Goal: Task Accomplishment & Management: Manage account settings

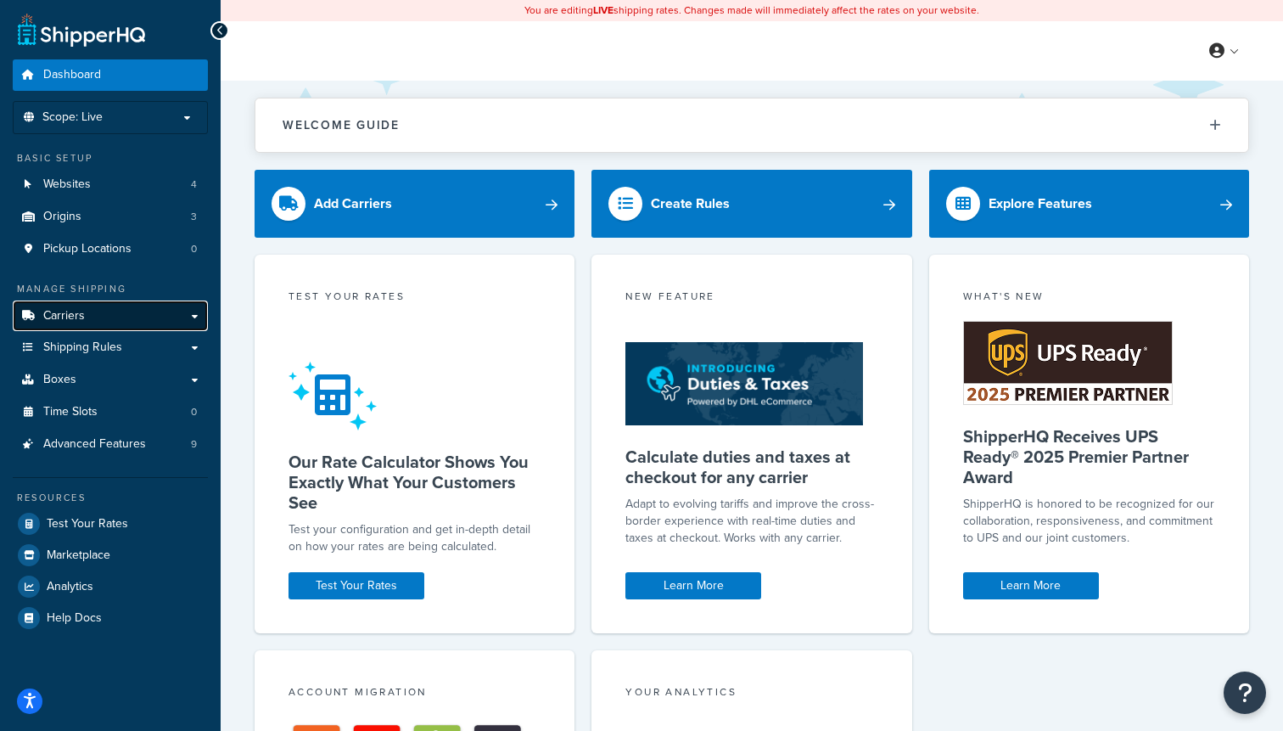
click at [155, 325] on link "Carriers" at bounding box center [110, 315] width 195 height 31
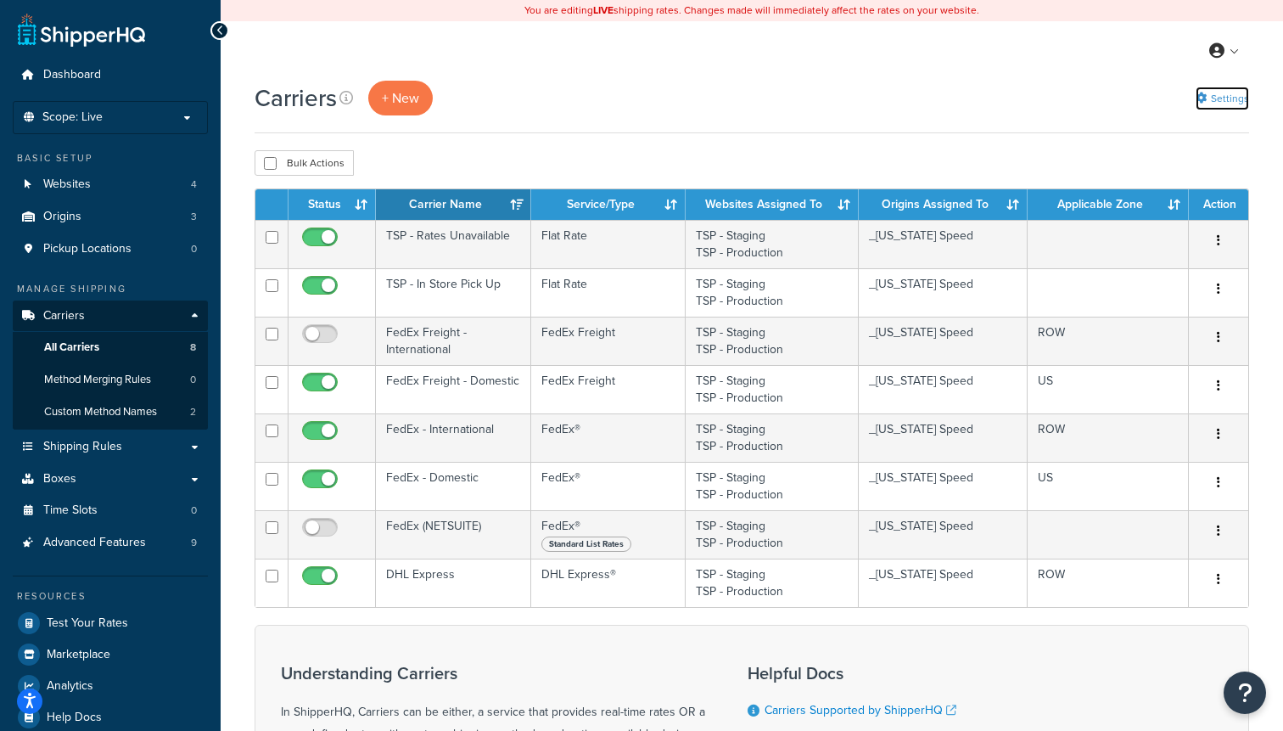
click at [1233, 98] on link "Settings" at bounding box center [1222, 99] width 53 height 24
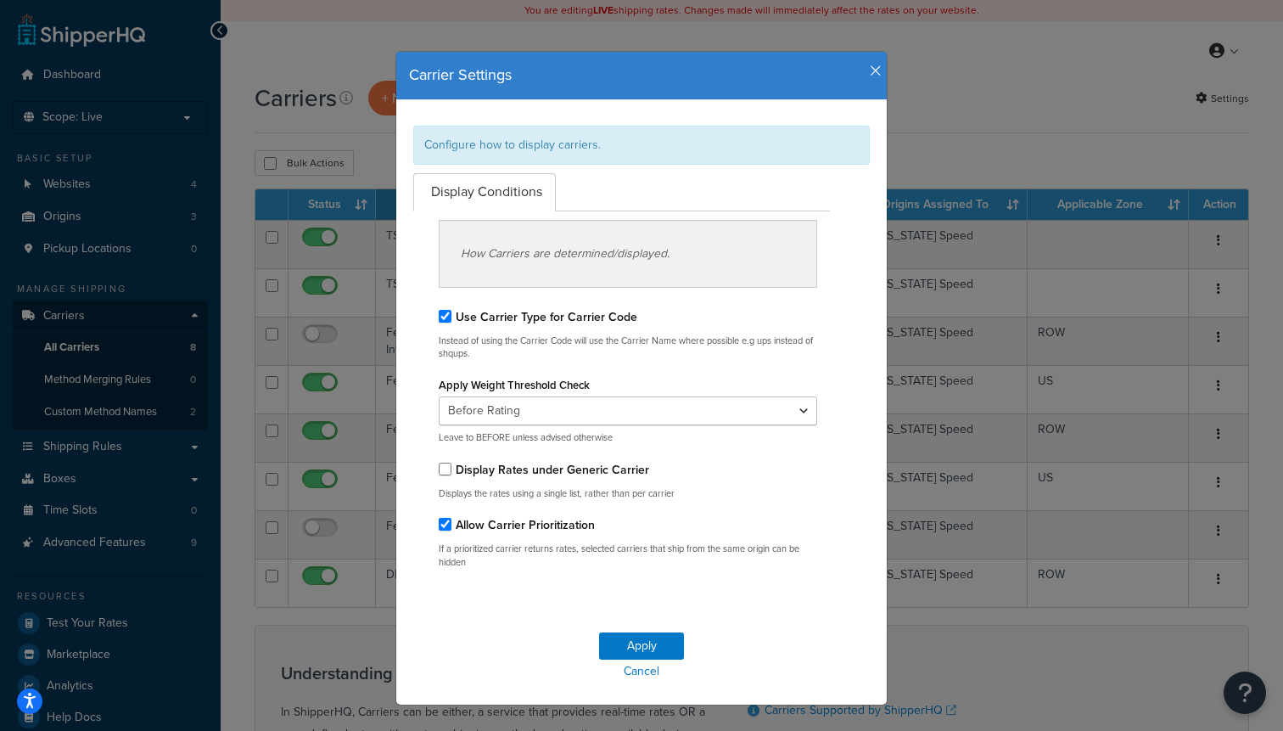
click at [878, 74] on icon "button" at bounding box center [876, 71] width 12 height 15
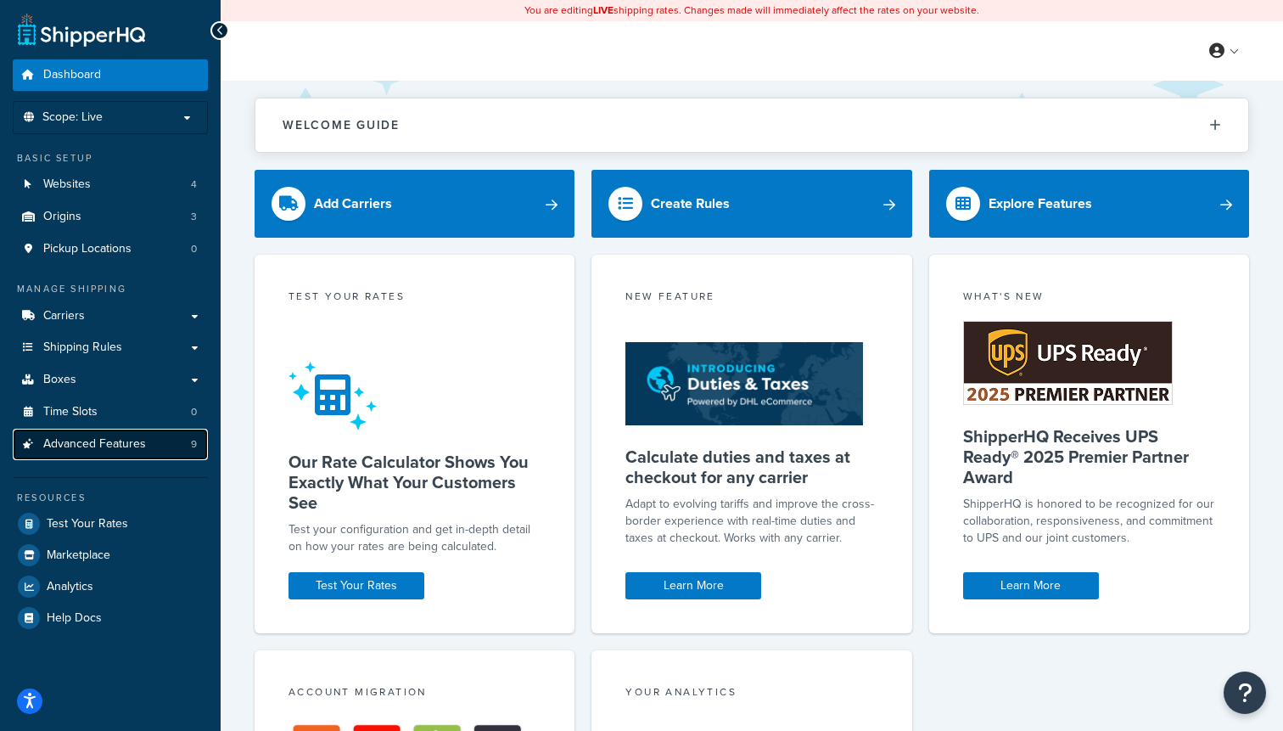
click at [88, 440] on span "Advanced Features" at bounding box center [94, 444] width 103 height 14
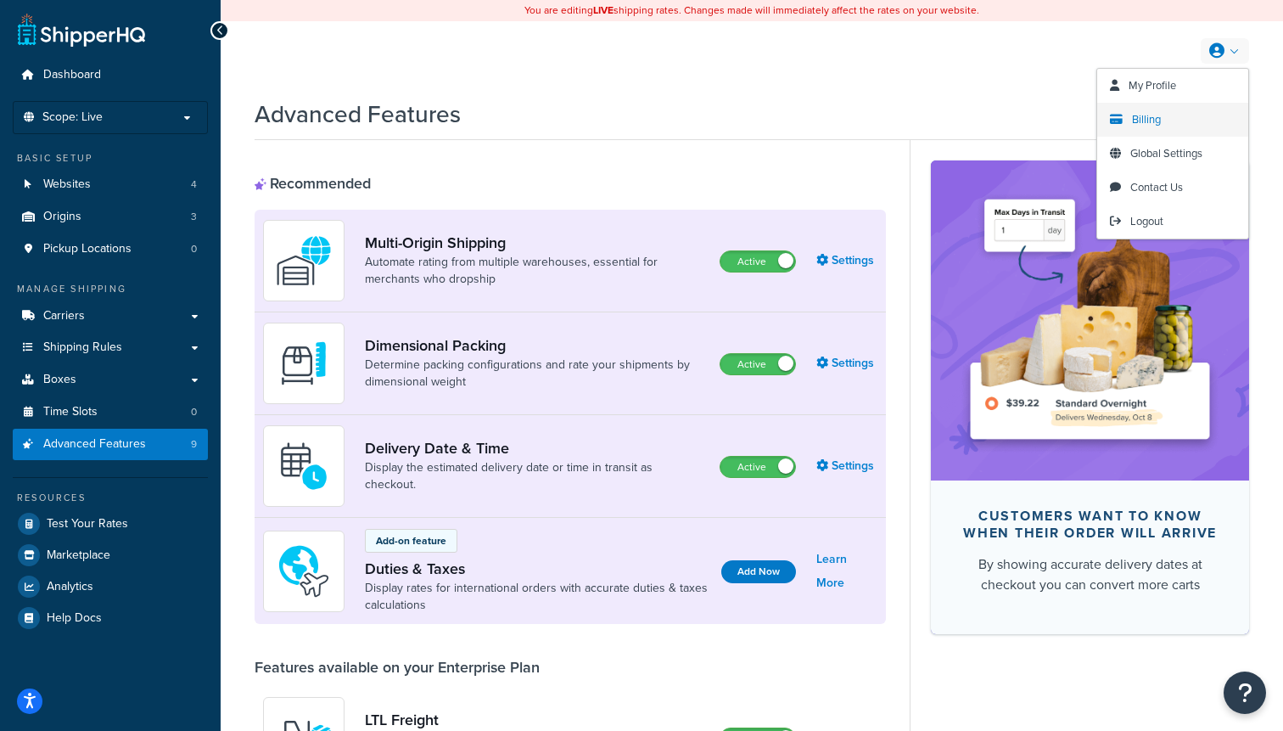
click at [1143, 121] on span "Billing" at bounding box center [1146, 119] width 29 height 16
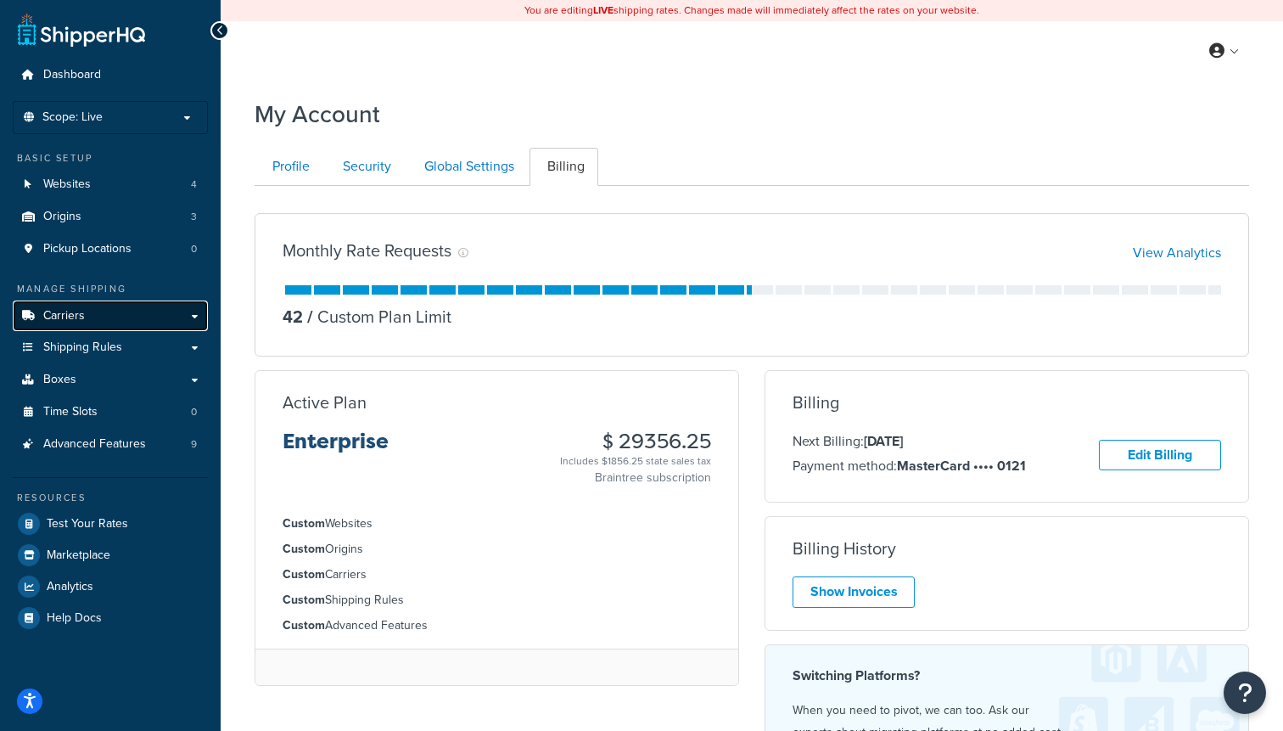
click at [143, 319] on link "Carriers" at bounding box center [110, 315] width 195 height 31
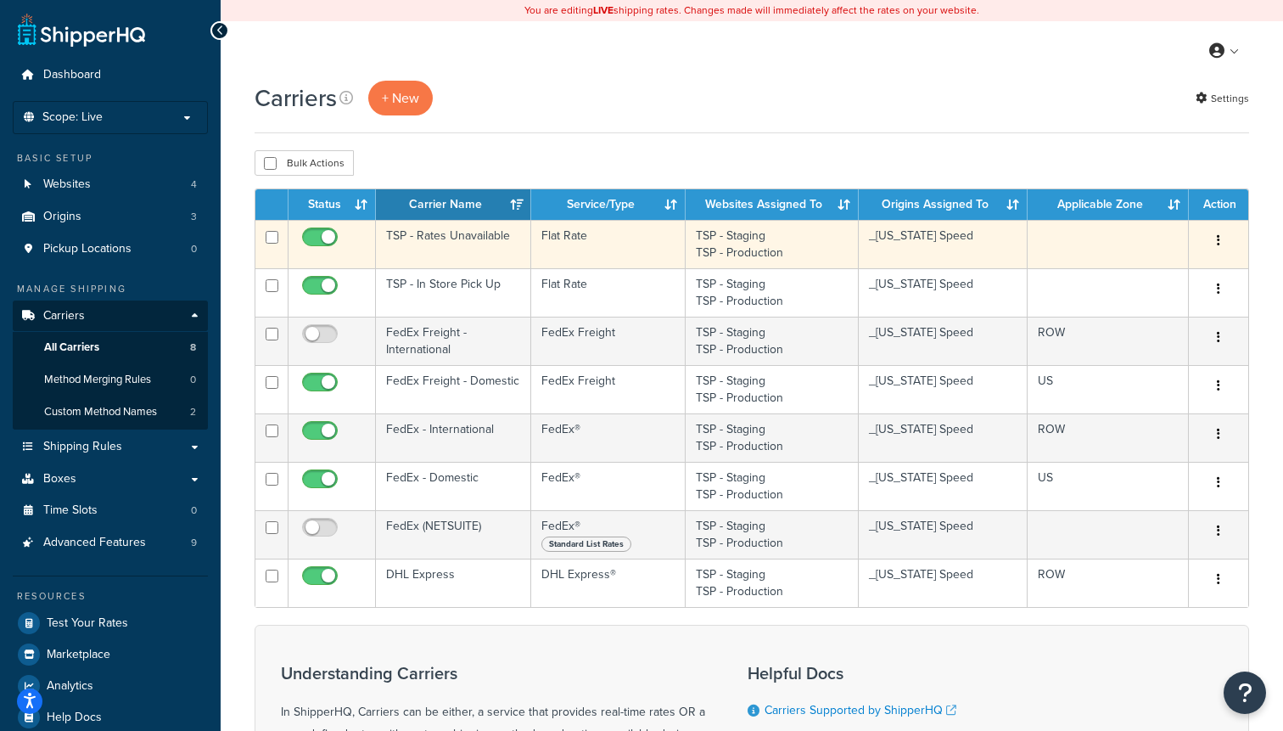
click at [478, 250] on td "TSP - Rates Unavailable" at bounding box center [453, 244] width 155 height 48
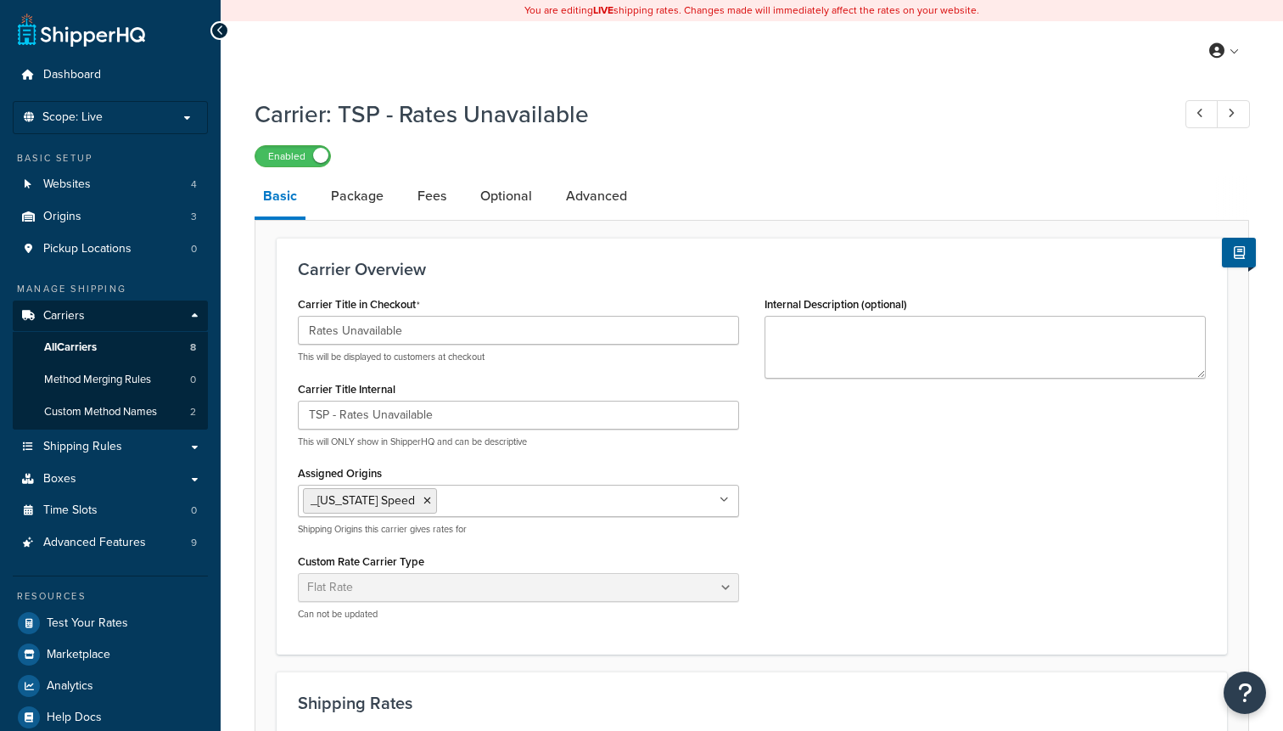
select select "flat"
click at [383, 200] on link "Package" at bounding box center [358, 196] width 70 height 41
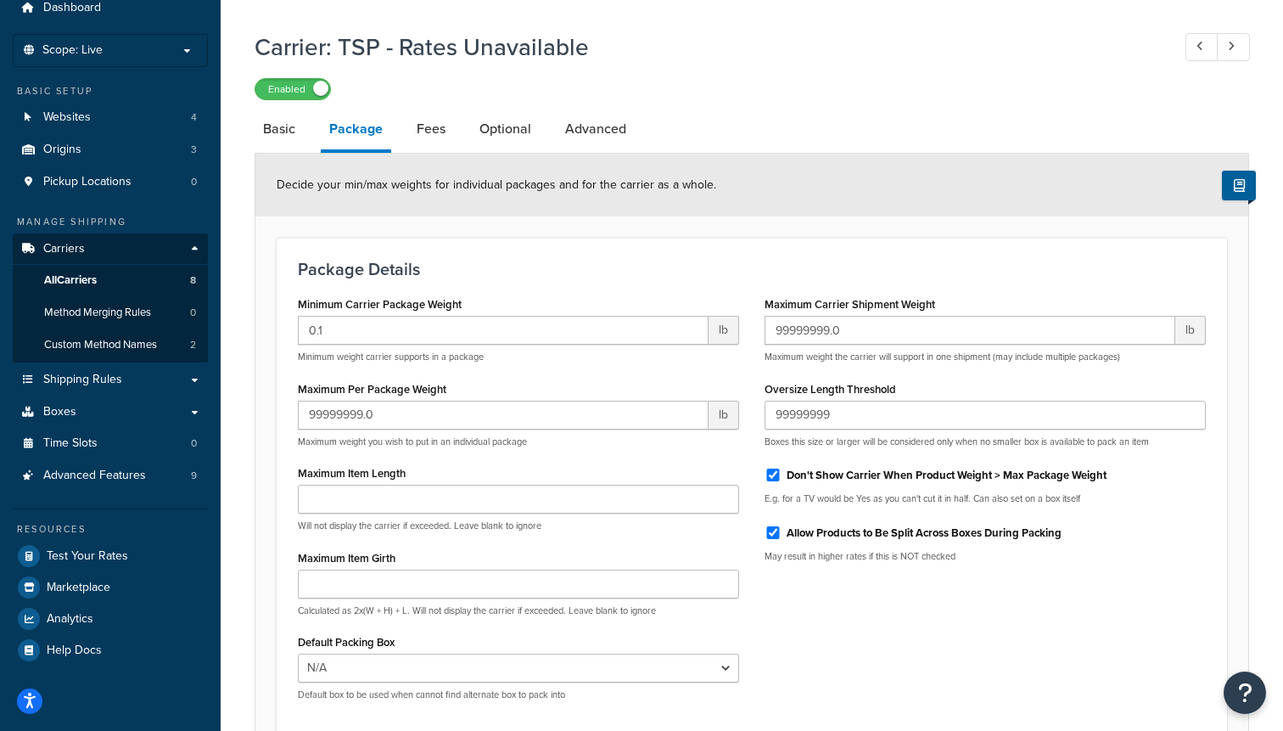
scroll to position [45, 0]
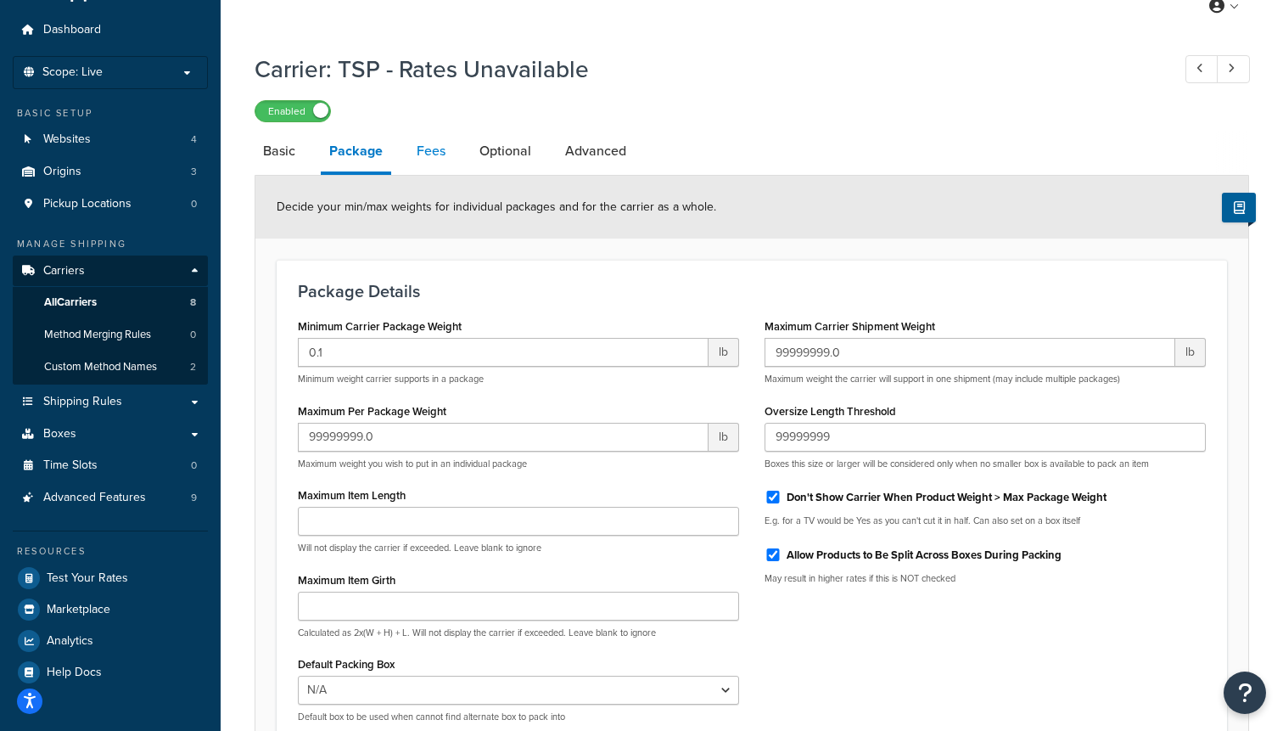
click at [430, 154] on link "Fees" at bounding box center [431, 151] width 46 height 41
select select "AFTER"
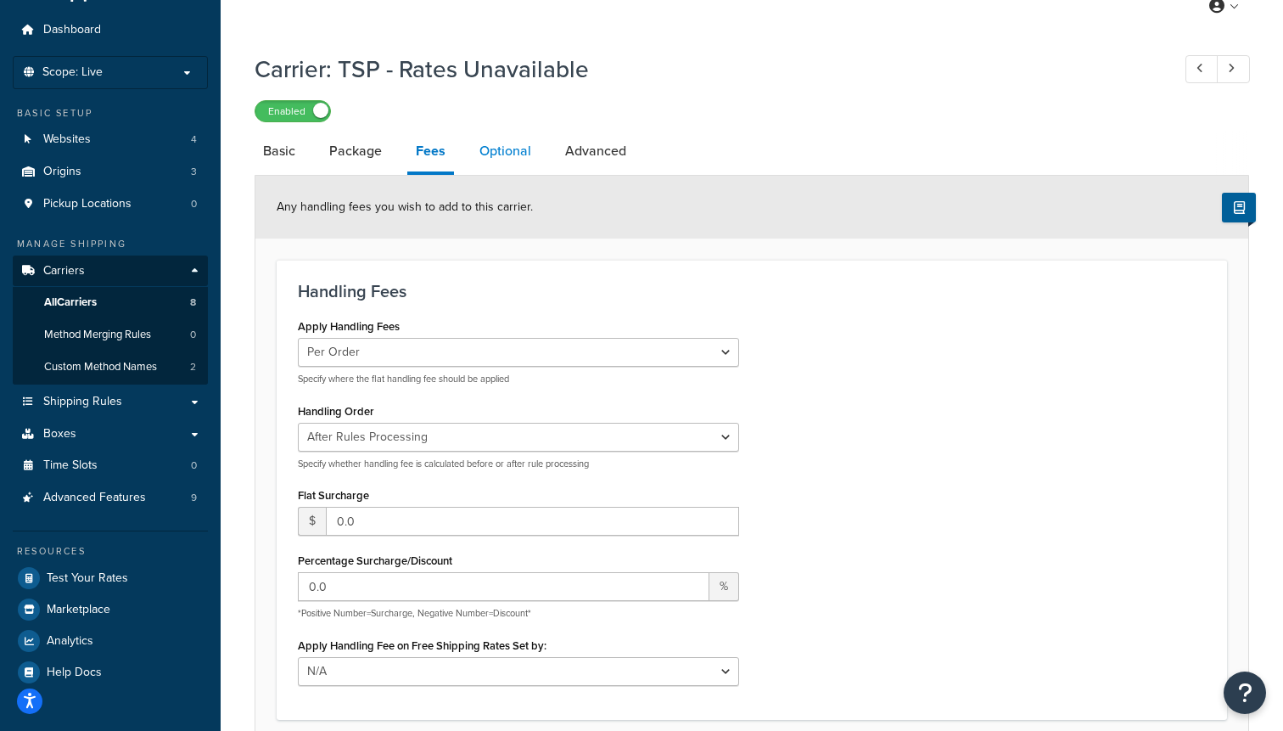
click at [518, 154] on link "Optional" at bounding box center [505, 151] width 69 height 41
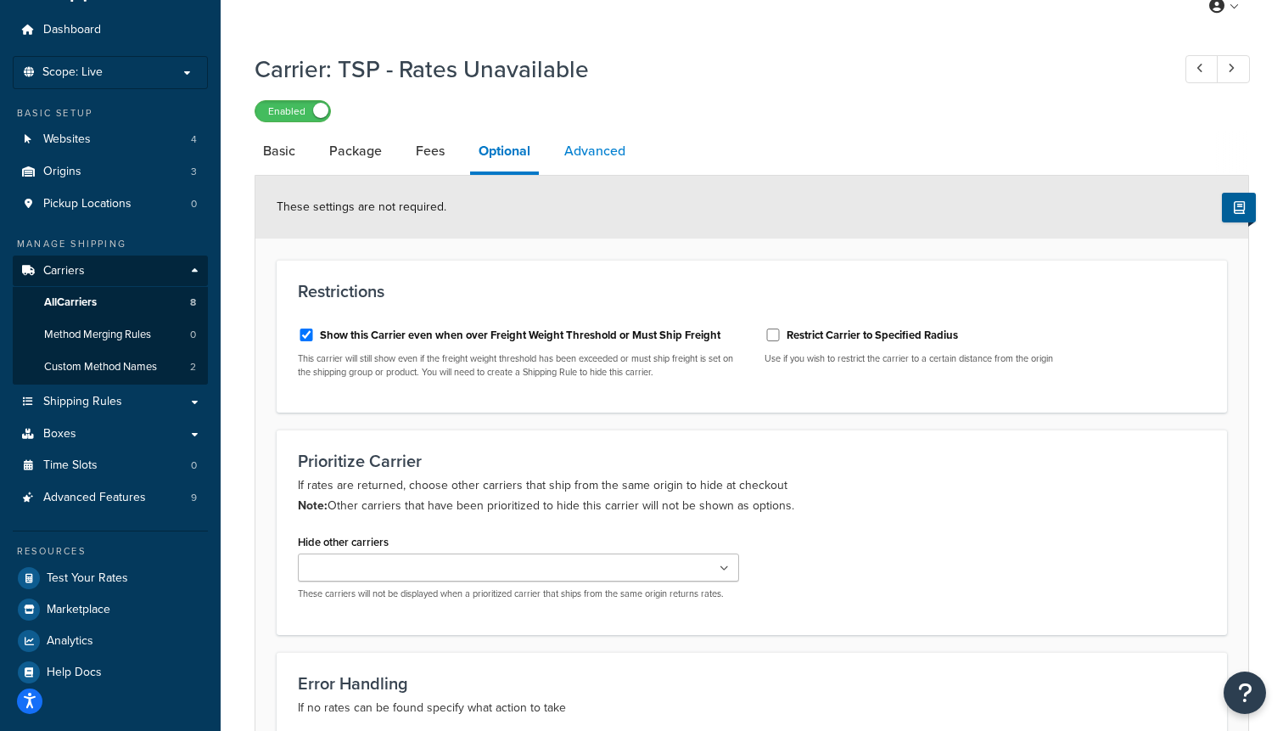
click at [592, 160] on link "Advanced" at bounding box center [595, 151] width 78 height 41
select select "false"
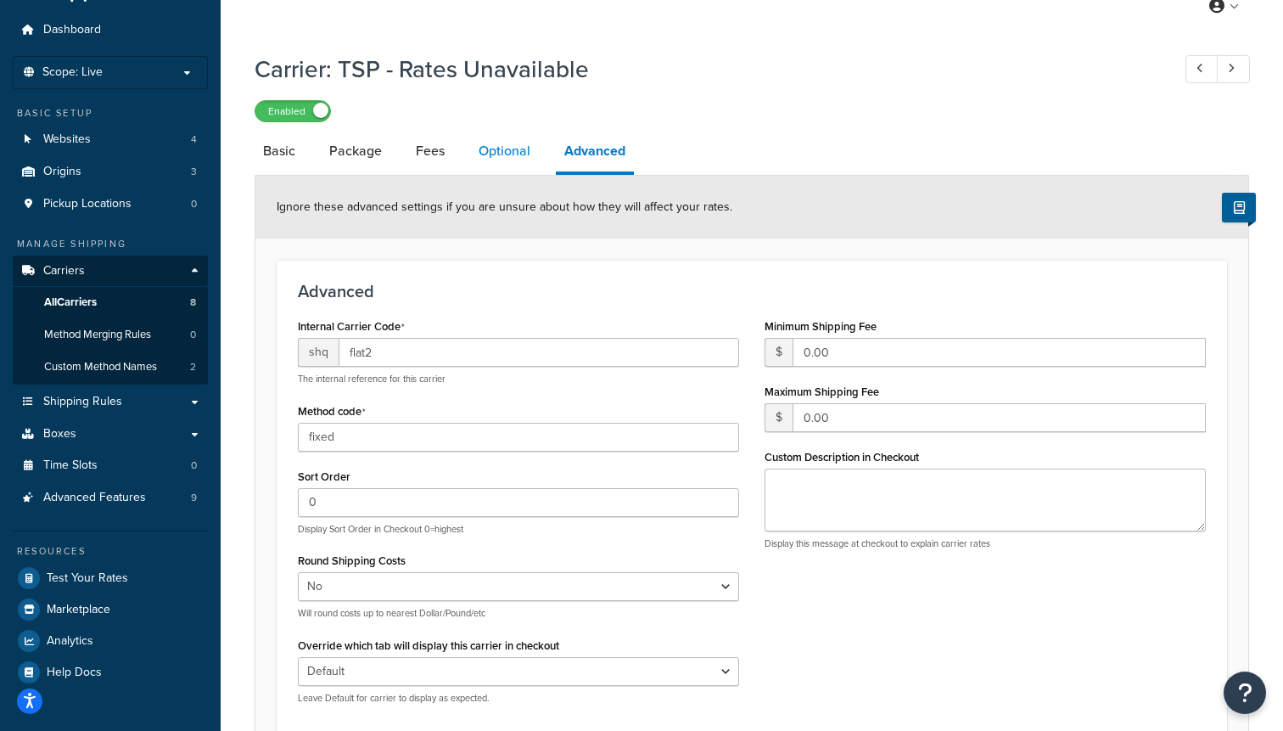
click at [529, 155] on link "Optional" at bounding box center [504, 151] width 69 height 41
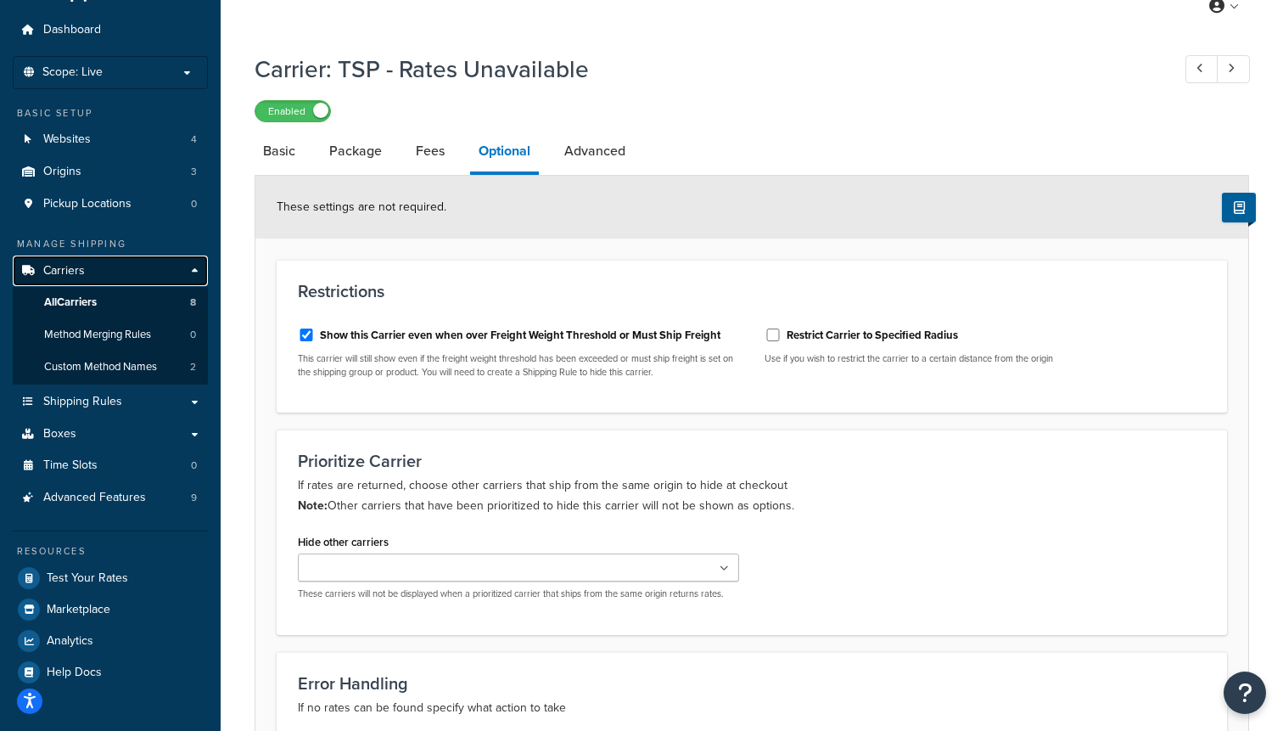
click at [171, 271] on link "Carriers" at bounding box center [110, 271] width 195 height 31
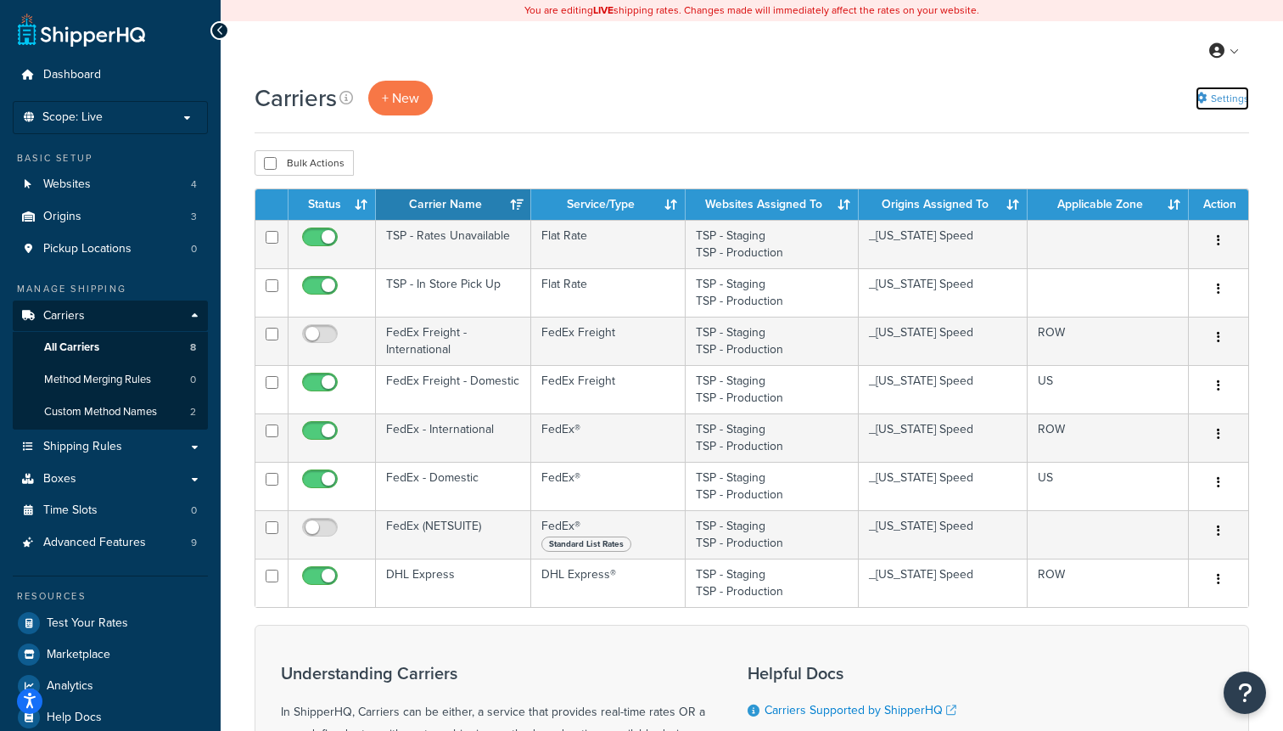
click at [1219, 98] on link "Settings" at bounding box center [1222, 99] width 53 height 24
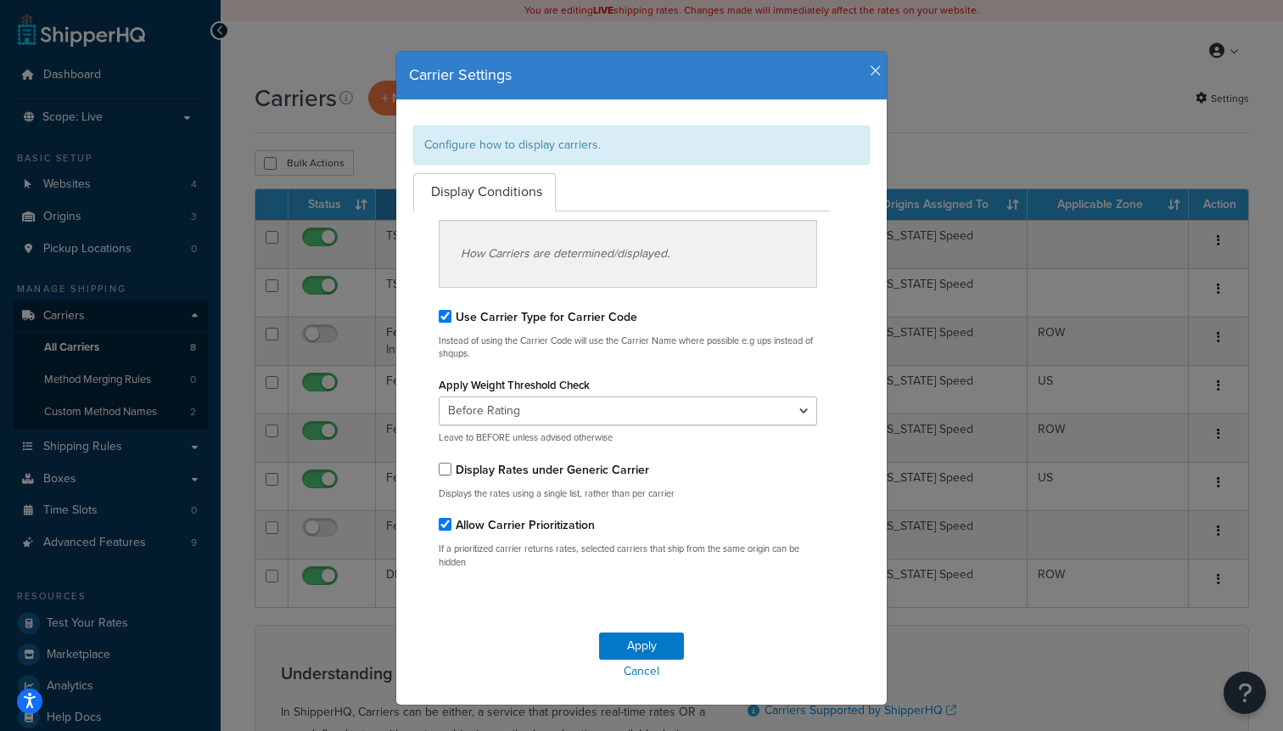
click at [876, 67] on icon "button" at bounding box center [876, 71] width 12 height 15
